Goal: Check status: Check status

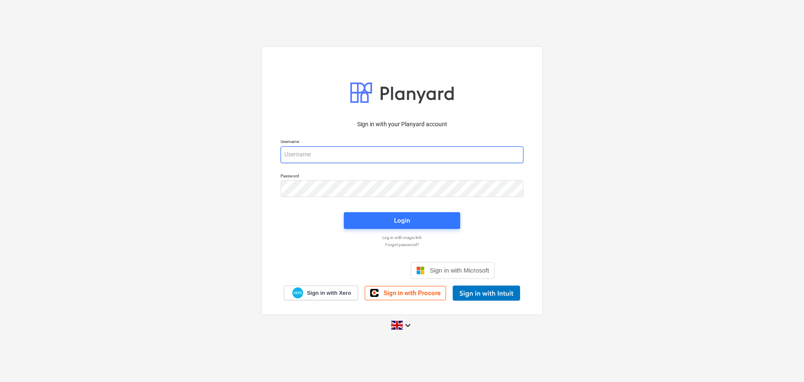
type input "[PERSON_NAME][EMAIL_ADDRESS][DOMAIN_NAME]"
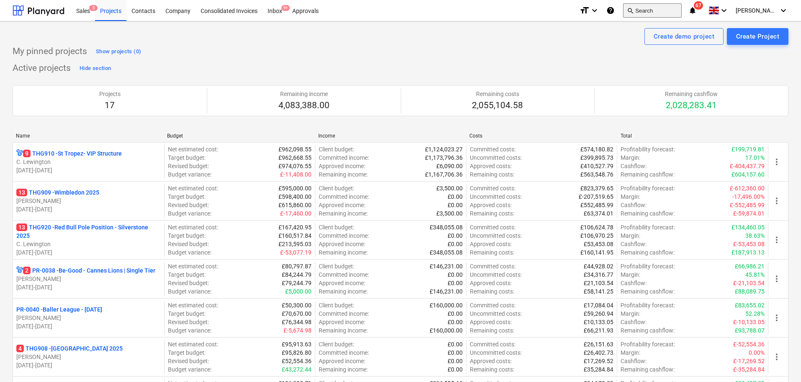
click at [643, 11] on button "search Search" at bounding box center [652, 10] width 59 height 14
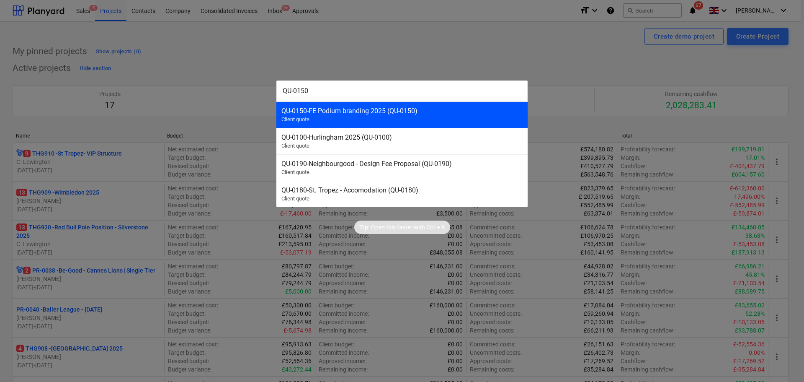
type input "QU-0150"
click at [408, 117] on div "QU-0150 - FE Podium branding 2025 (QU-0150) Client quote" at bounding box center [401, 114] width 251 height 26
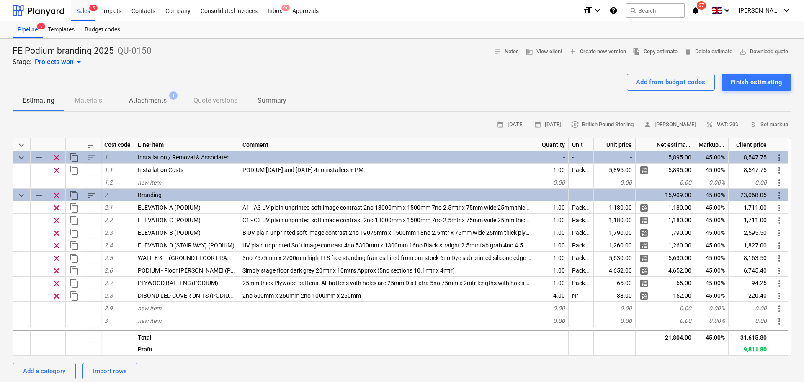
type textarea "x"
click at [638, 16] on button "search Search" at bounding box center [652, 10] width 59 height 14
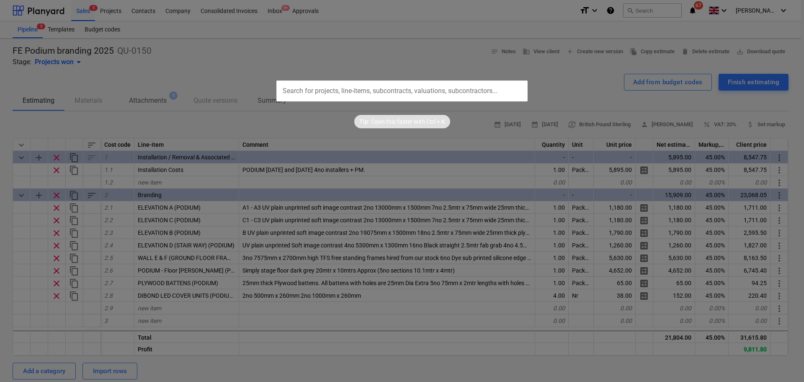
click at [466, 86] on input "text" at bounding box center [401, 90] width 251 height 21
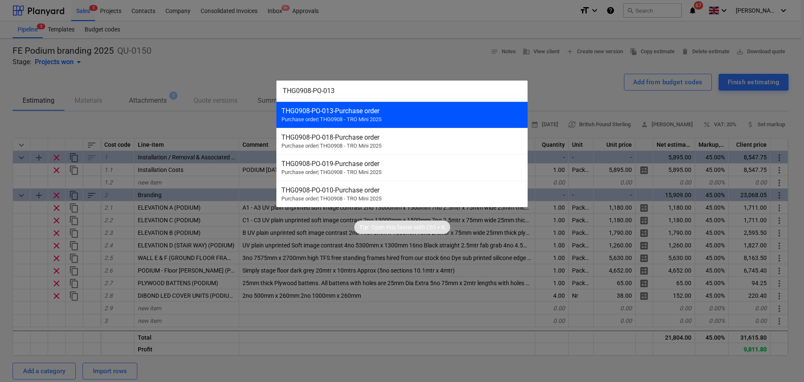
type input "THG0908-PO-013"
click at [394, 112] on div "THG0908-PO-013 - Purchase order" at bounding box center [402, 111] width 241 height 8
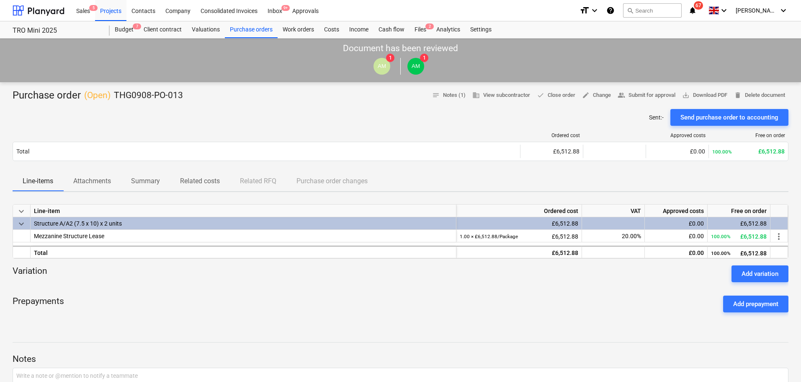
click at [258, 119] on div "Sent : - Send purchase order to accounting" at bounding box center [401, 117] width 776 height 17
